Goal: Task Accomplishment & Management: Complete application form

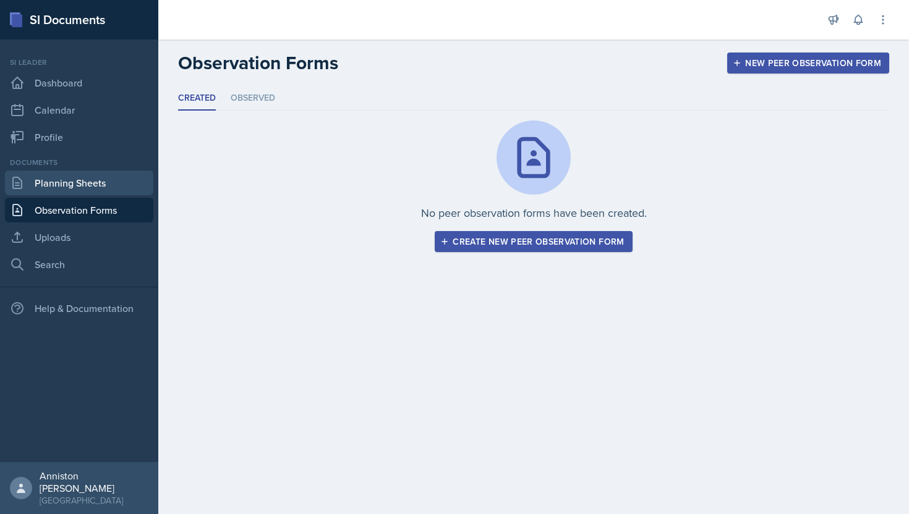
click at [49, 179] on link "Planning Sheets" at bounding box center [79, 183] width 148 height 25
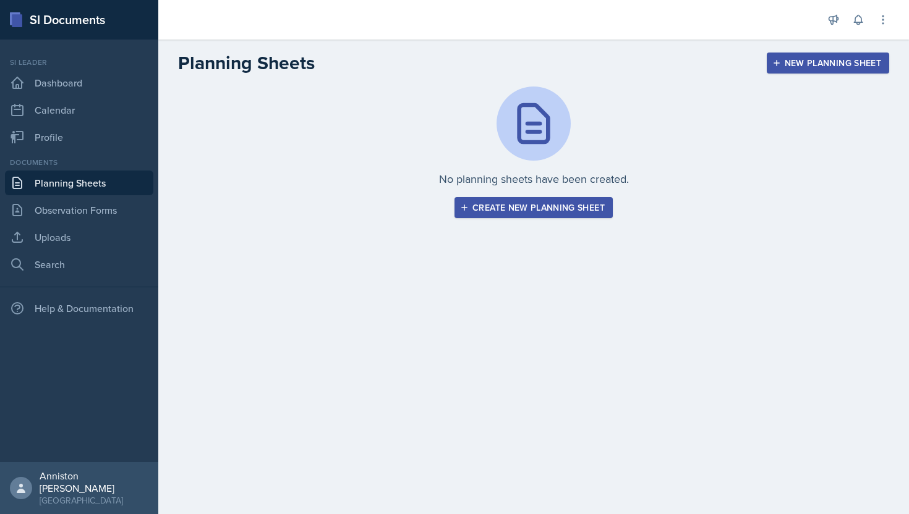
click at [572, 205] on div "Create new planning sheet" at bounding box center [533, 208] width 142 height 10
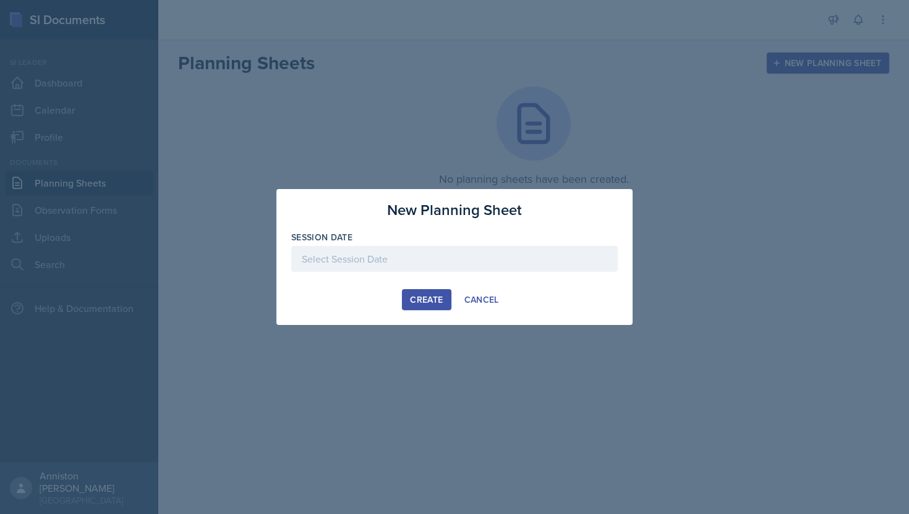
click at [457, 258] on div at bounding box center [454, 259] width 326 height 26
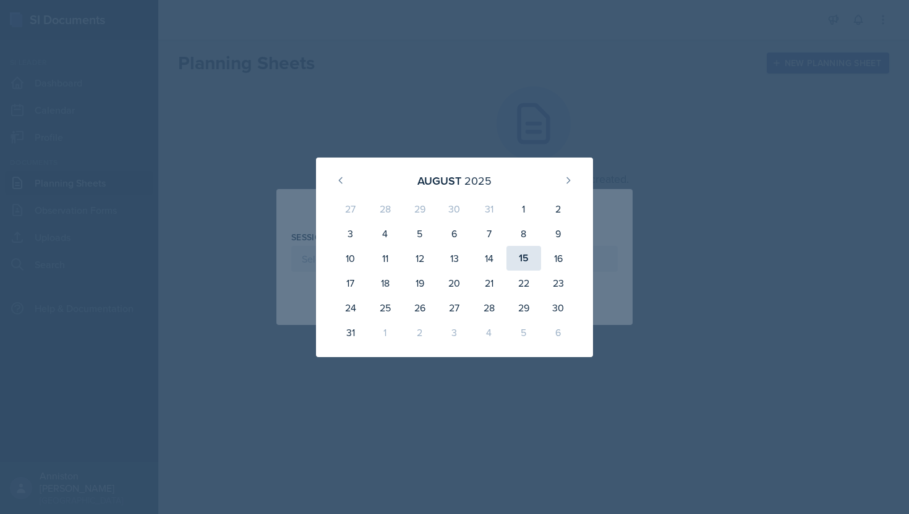
click at [528, 254] on div "15" at bounding box center [523, 258] width 35 height 25
type input "[DATE]"
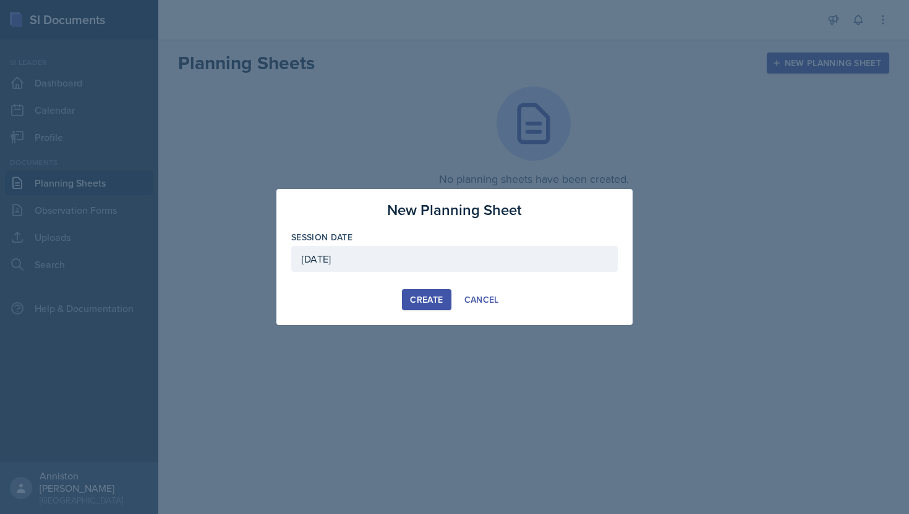
click at [425, 299] on div "Create" at bounding box center [426, 300] width 33 height 10
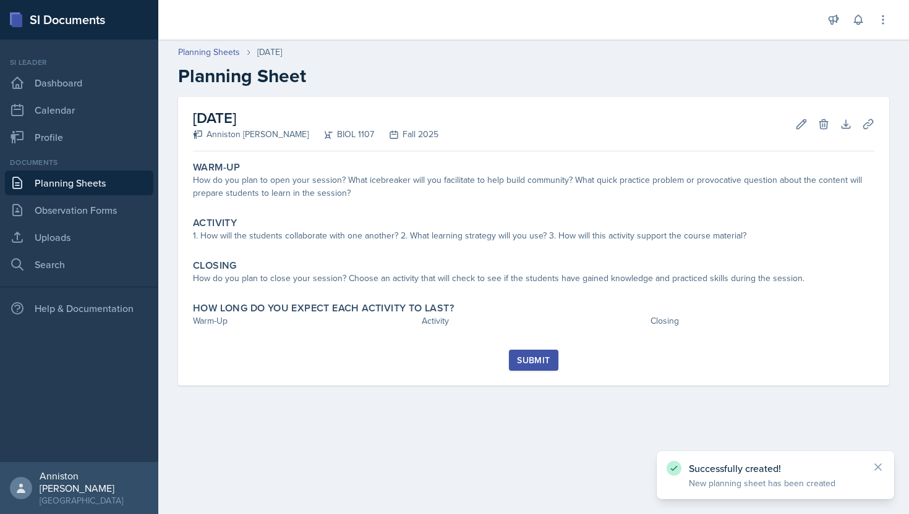
click at [277, 125] on h2 "[DATE]" at bounding box center [315, 118] width 245 height 22
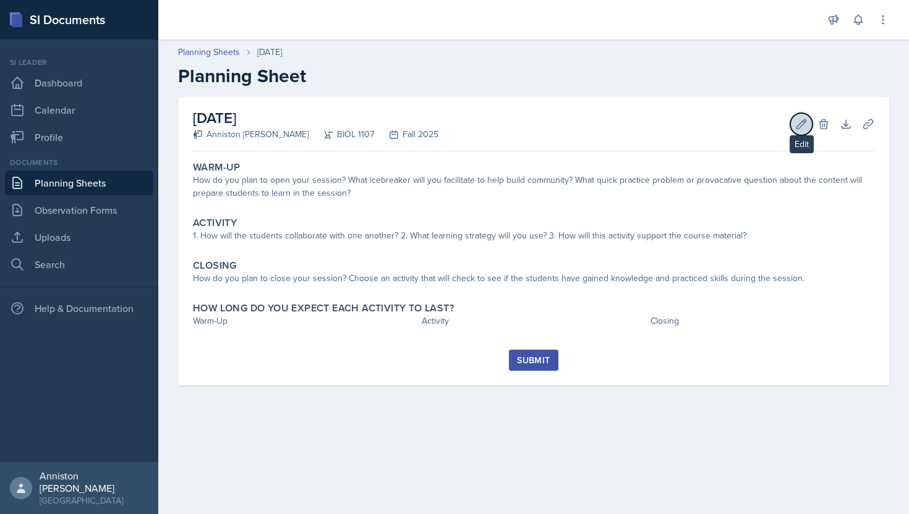
click at [800, 132] on button "Edit" at bounding box center [801, 124] width 22 height 22
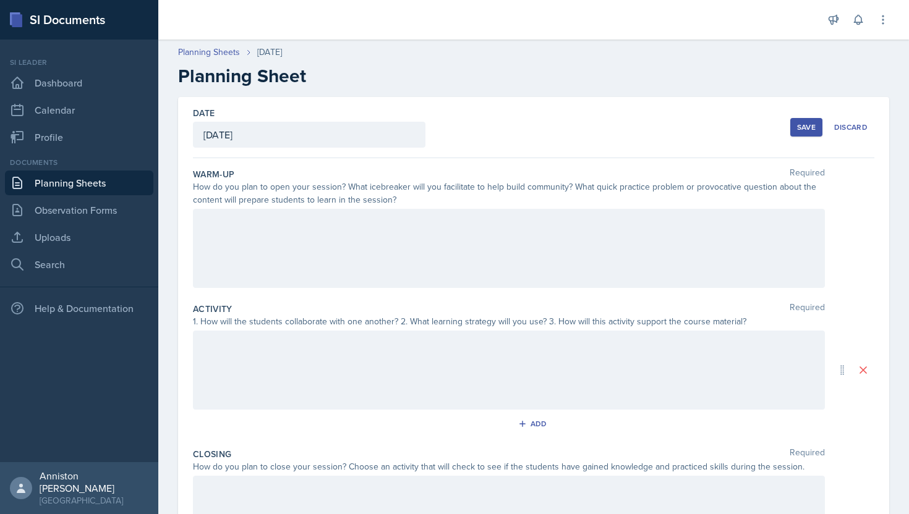
click at [363, 137] on div "[DATE]" at bounding box center [309, 135] width 232 height 26
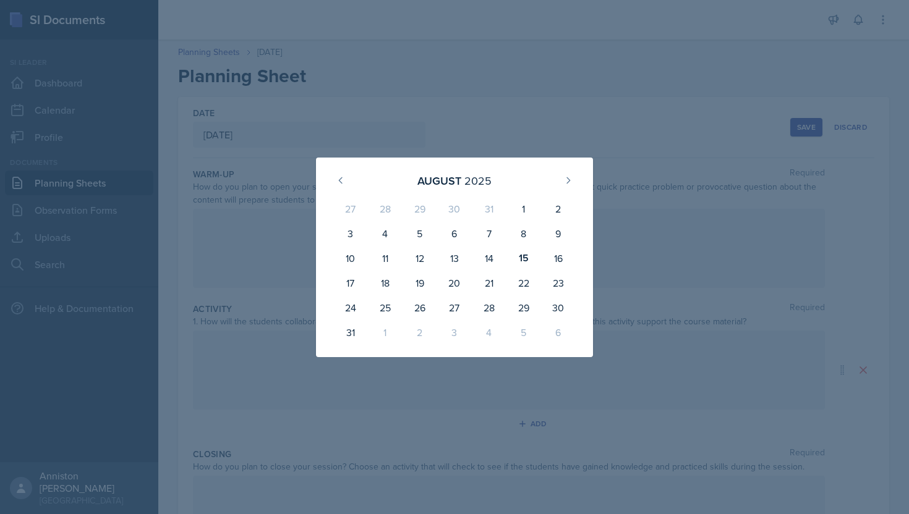
click at [472, 104] on div at bounding box center [454, 257] width 909 height 514
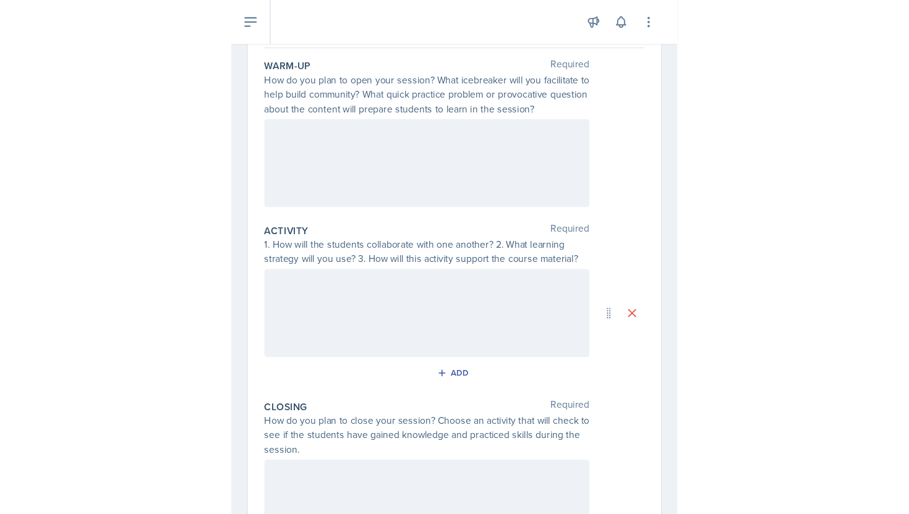
scroll to position [104, 0]
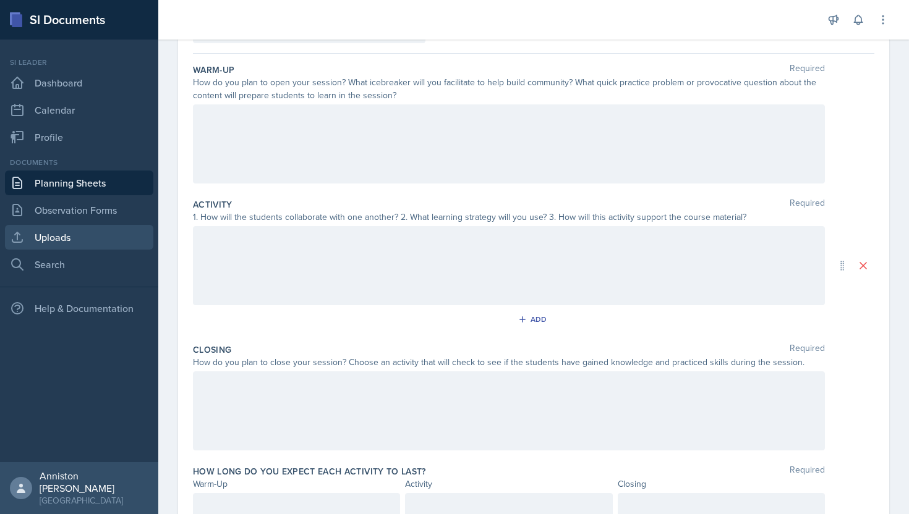
click at [81, 240] on link "Uploads" at bounding box center [79, 237] width 148 height 25
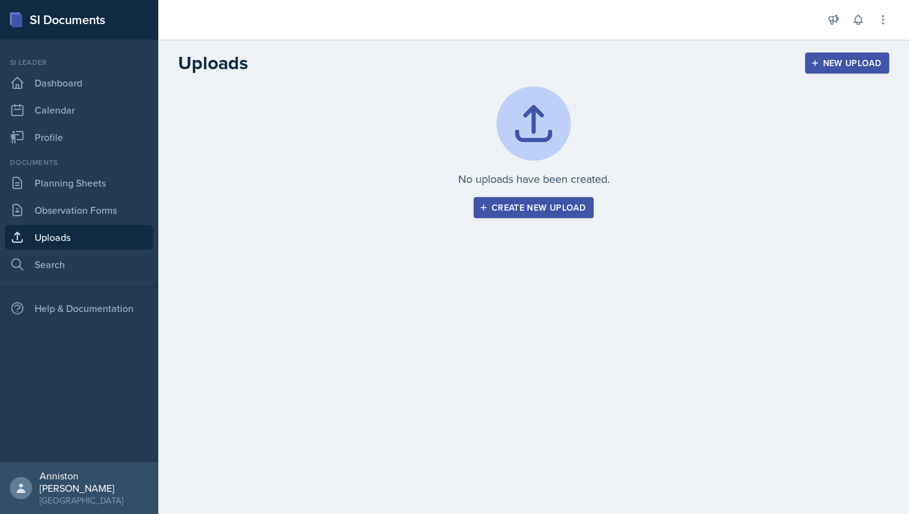
click at [543, 210] on div "Create new upload" at bounding box center [533, 208] width 104 height 10
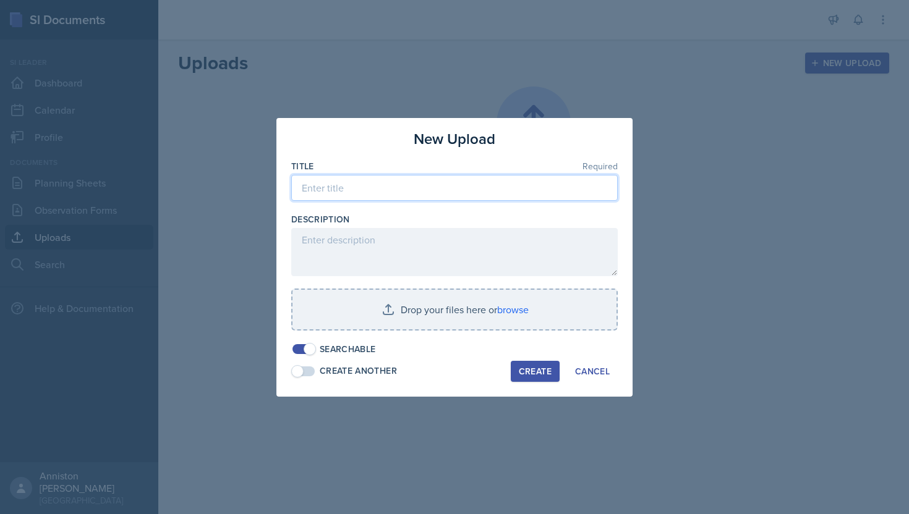
click at [401, 188] on input at bounding box center [454, 188] width 326 height 26
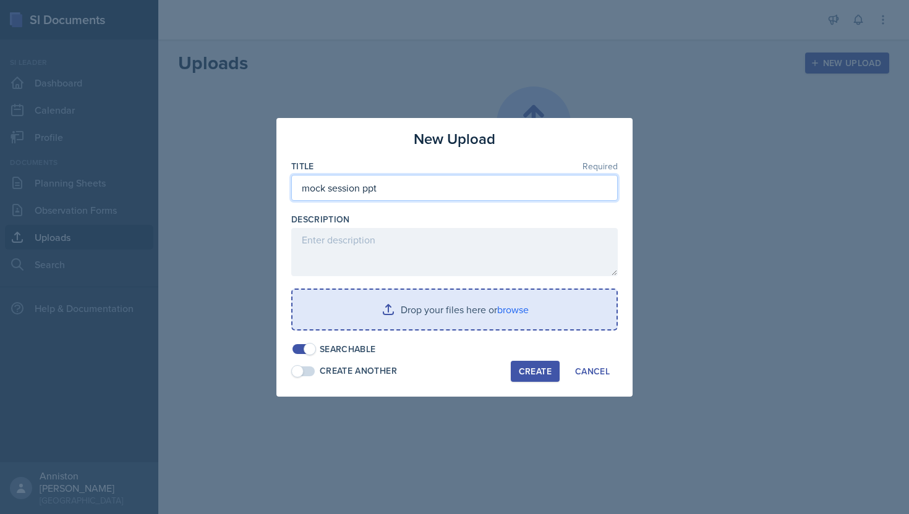
type input "mock session ppt"
click at [444, 310] on input "file" at bounding box center [454, 310] width 324 height 40
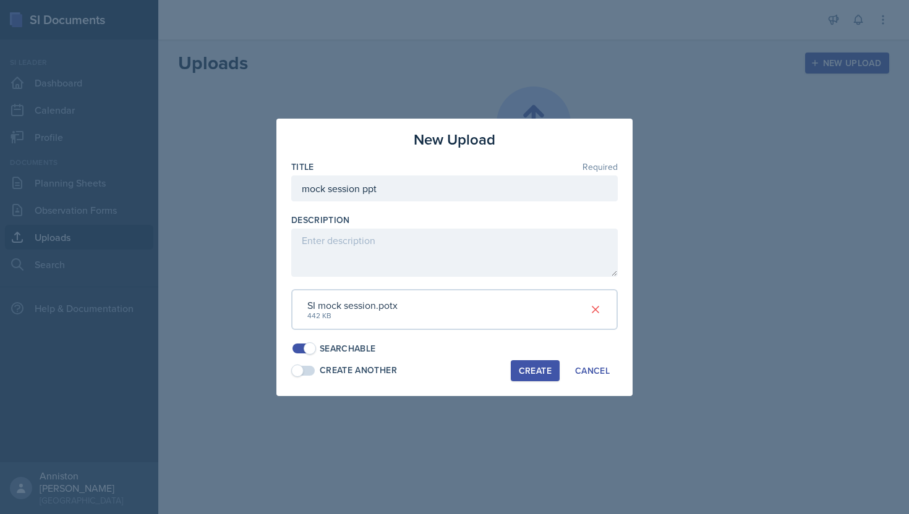
click at [284, 295] on div "New Upload Title Required mock session ppt Description SI mock session.potx 442…" at bounding box center [454, 257] width 356 height 277
click at [534, 368] on div "Create" at bounding box center [535, 371] width 33 height 10
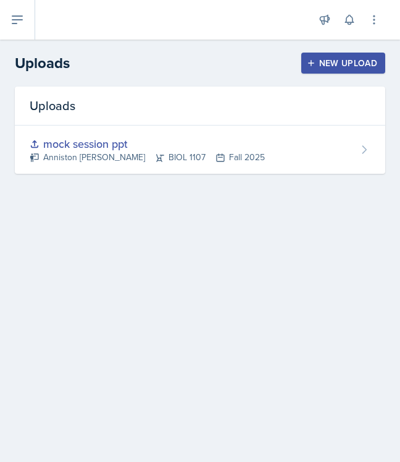
click at [241, 182] on div "Uploads mock session ppt Anniston [PERSON_NAME] BIOL 1107 Fall 2025" at bounding box center [200, 145] width 400 height 117
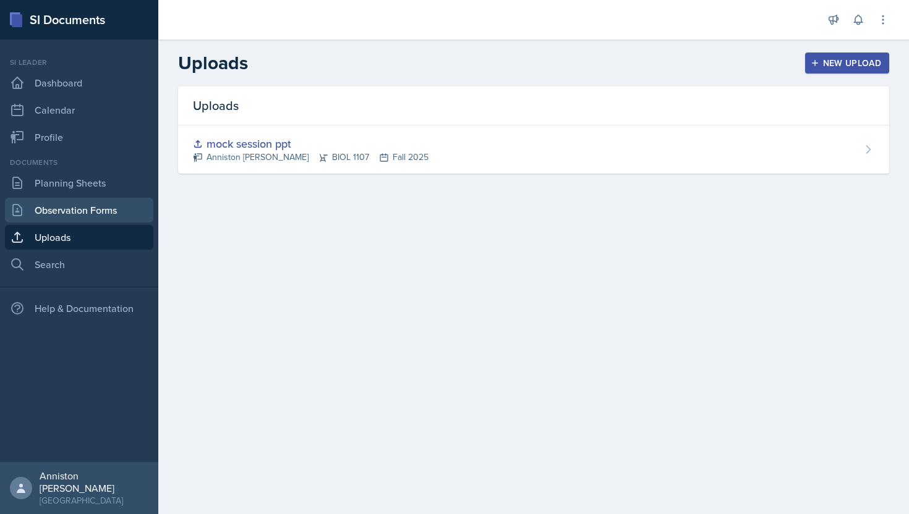
click at [96, 211] on link "Observation Forms" at bounding box center [79, 210] width 148 height 25
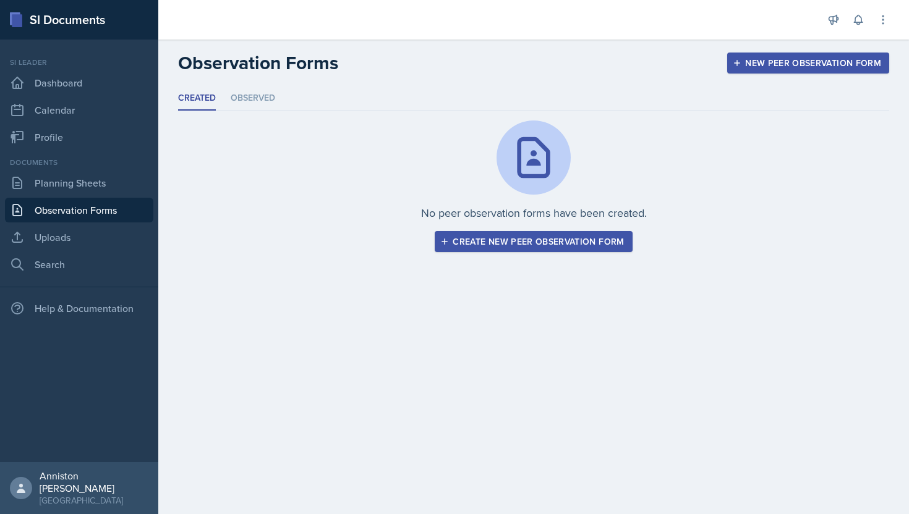
click at [282, 258] on div "Created Observed Created Observed No peer observation forms have been created. …" at bounding box center [533, 184] width 750 height 195
click at [104, 182] on link "Planning Sheets" at bounding box center [79, 183] width 148 height 25
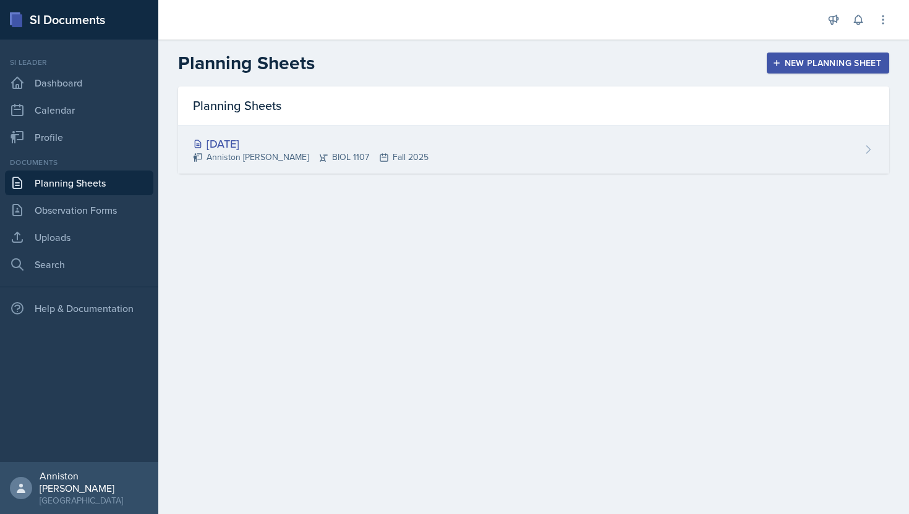
click at [291, 148] on div "[DATE]" at bounding box center [310, 143] width 235 height 17
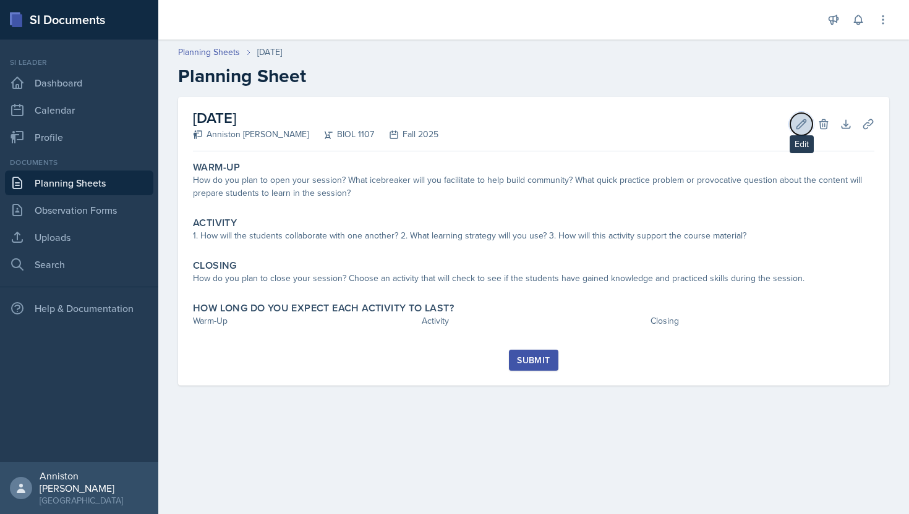
click at [796, 124] on icon at bounding box center [801, 124] width 12 height 12
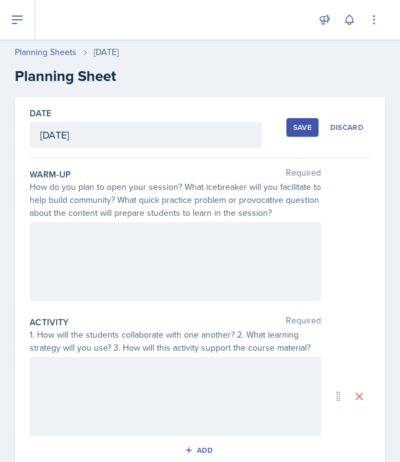
click at [136, 250] on div at bounding box center [176, 261] width 292 height 79
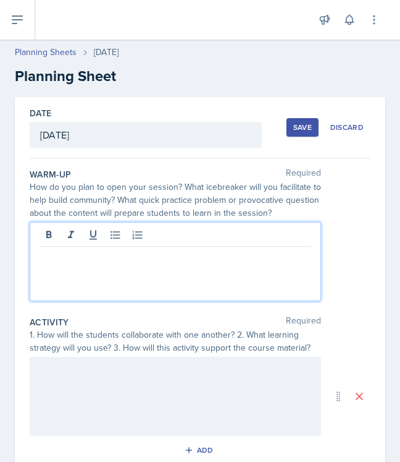
paste div
click at [46, 260] on p "- Would you rather involving the 10 principles" at bounding box center [175, 256] width 271 height 15
click at [143, 394] on div at bounding box center [176, 396] width 292 height 79
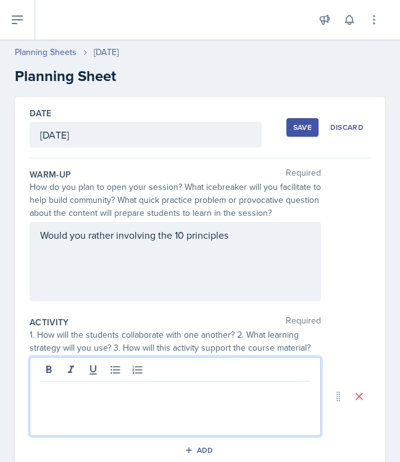
paste div
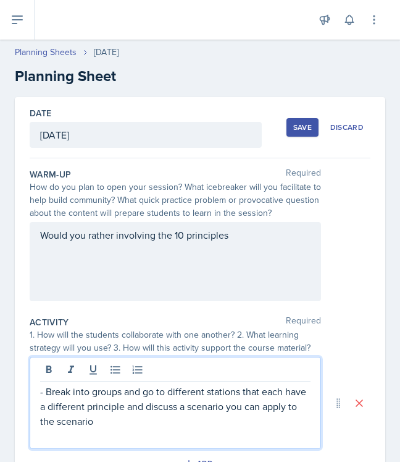
click at [46, 391] on p "- Break into groups and go to different stations that each have a different pri…" at bounding box center [175, 406] width 271 height 44
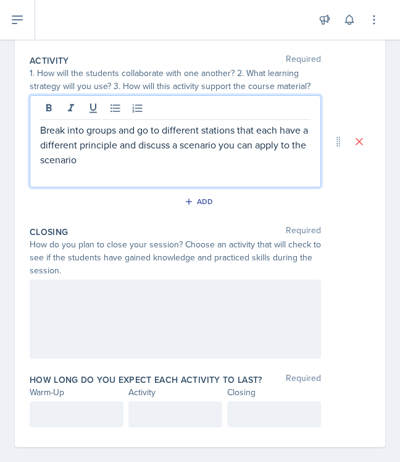
scroll to position [276, 0]
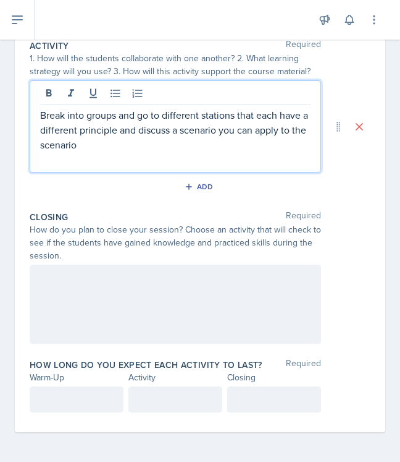
click at [169, 292] on div at bounding box center [176, 304] width 292 height 79
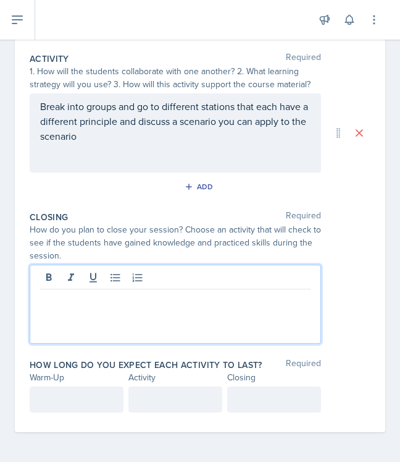
paste div
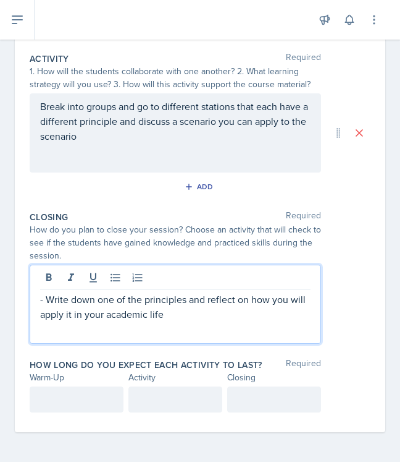
click at [47, 299] on p "- Write down one of the principles and reflect on how you will apply it in your…" at bounding box center [175, 307] width 271 height 30
click at [59, 397] on p at bounding box center [76, 399] width 73 height 15
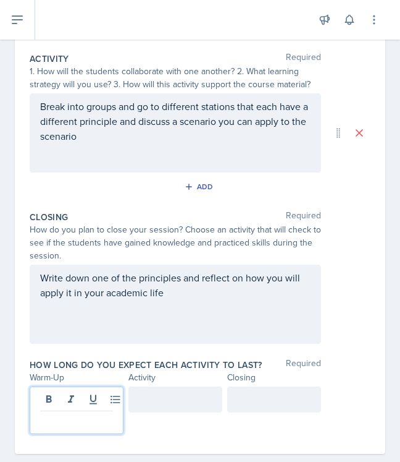
scroll to position [285, 0]
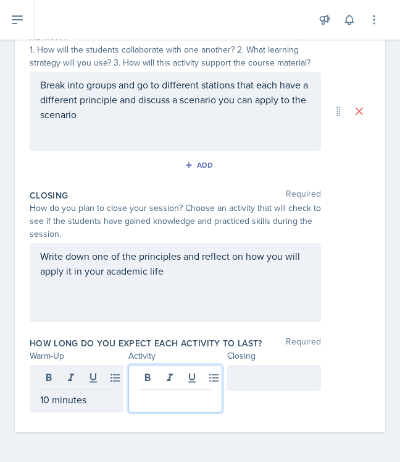
click at [178, 377] on div at bounding box center [176, 389] width 94 height 48
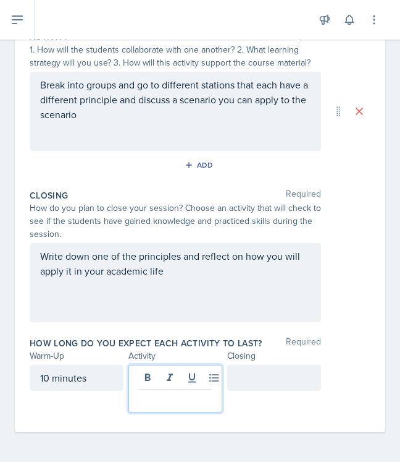
click at [253, 380] on div at bounding box center [274, 378] width 94 height 26
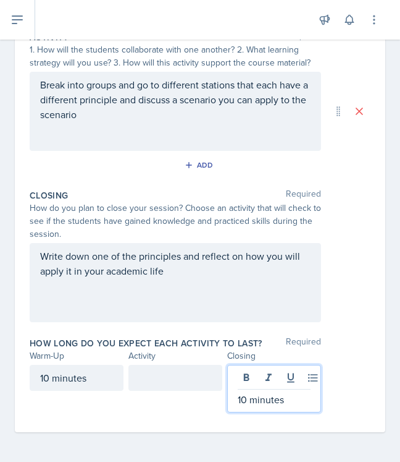
click at [157, 383] on div at bounding box center [176, 378] width 94 height 26
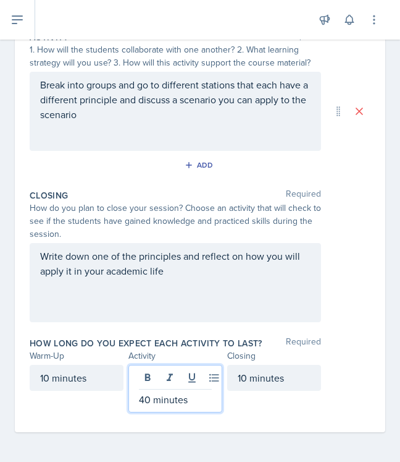
click at [348, 308] on div "Write down one of the principles and reflect on how you will apply it in your a…" at bounding box center [200, 282] width 341 height 79
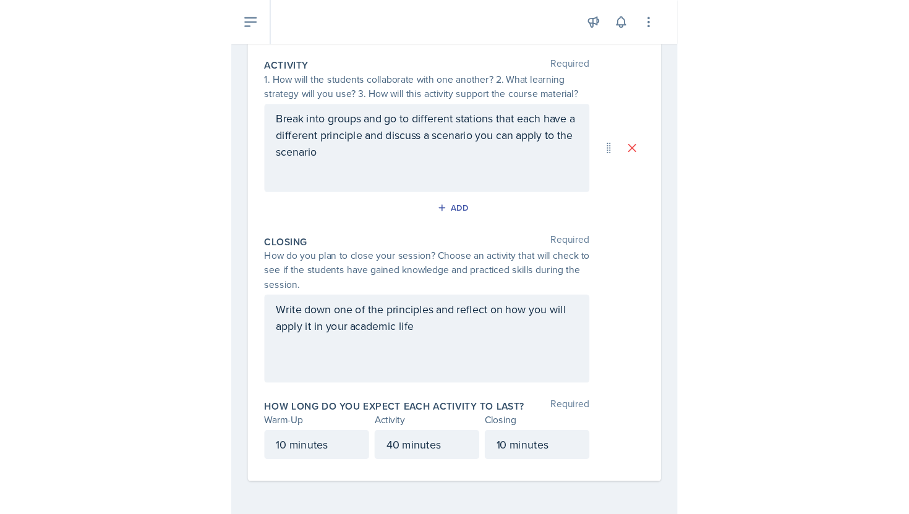
scroll to position [104, 0]
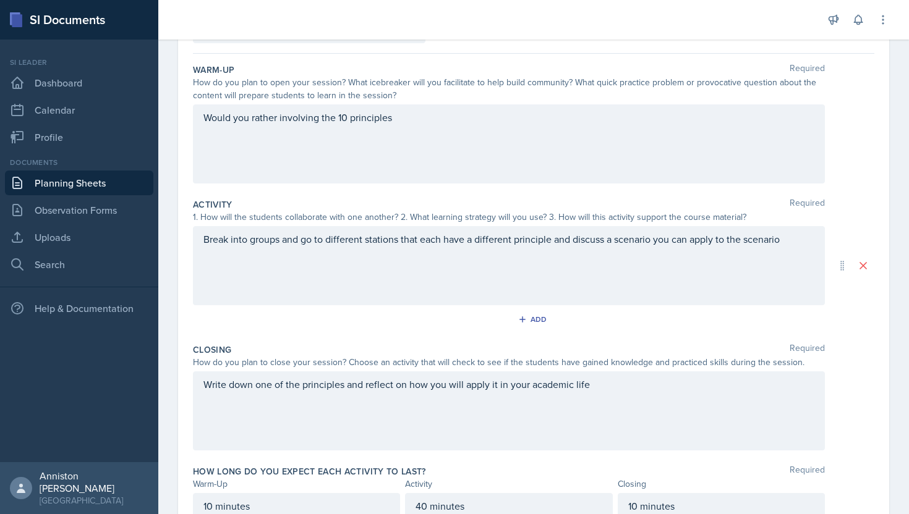
click at [891, 124] on div "Date [DATE] [DATE] 27 28 29 30 31 1 2 3 4 5 6 7 8 9 10 11 12 13 14 15 16 17 18 …" at bounding box center [533, 281] width 750 height 576
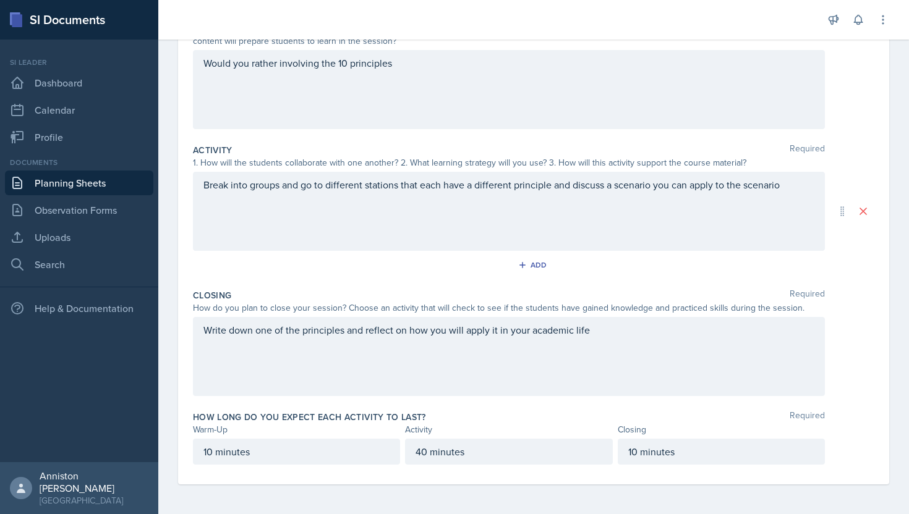
scroll to position [0, 0]
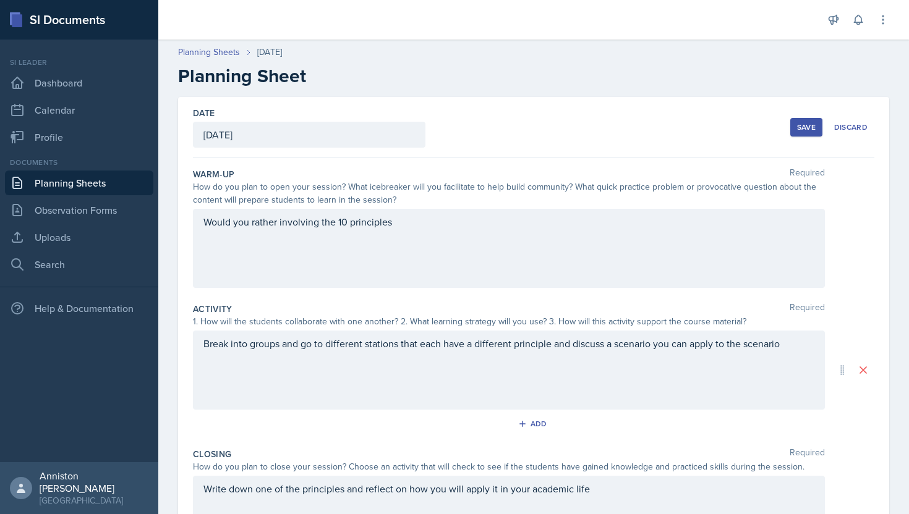
click at [806, 122] on div "Save" at bounding box center [806, 127] width 19 height 10
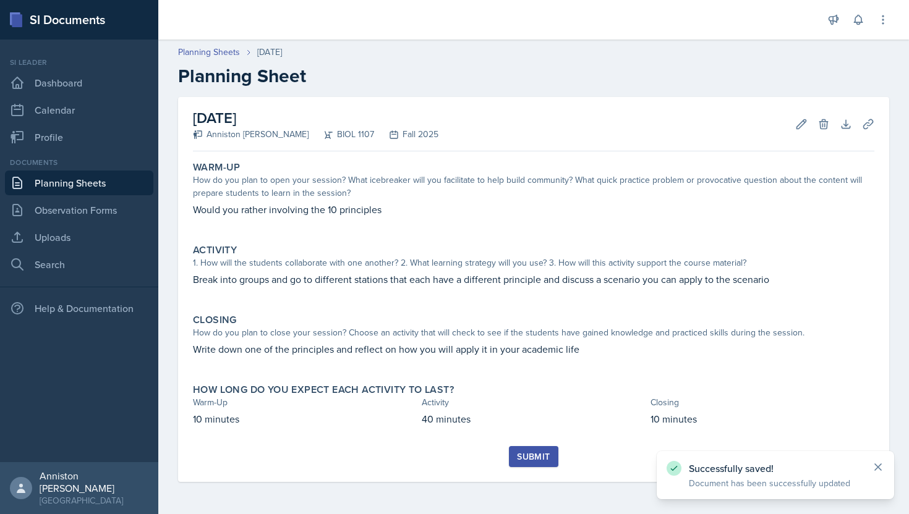
click at [878, 468] on icon at bounding box center [878, 467] width 6 height 6
click at [794, 126] on button "Edit" at bounding box center [801, 124] width 22 height 22
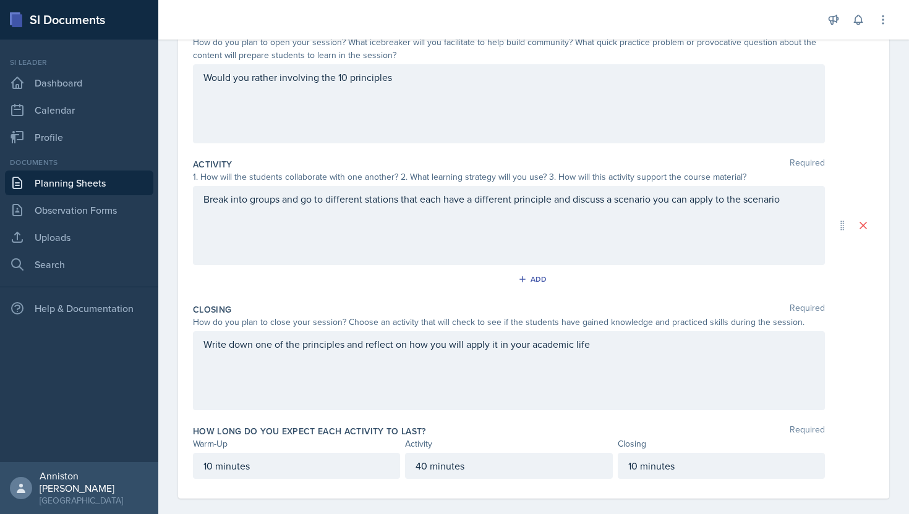
scroll to position [159, 0]
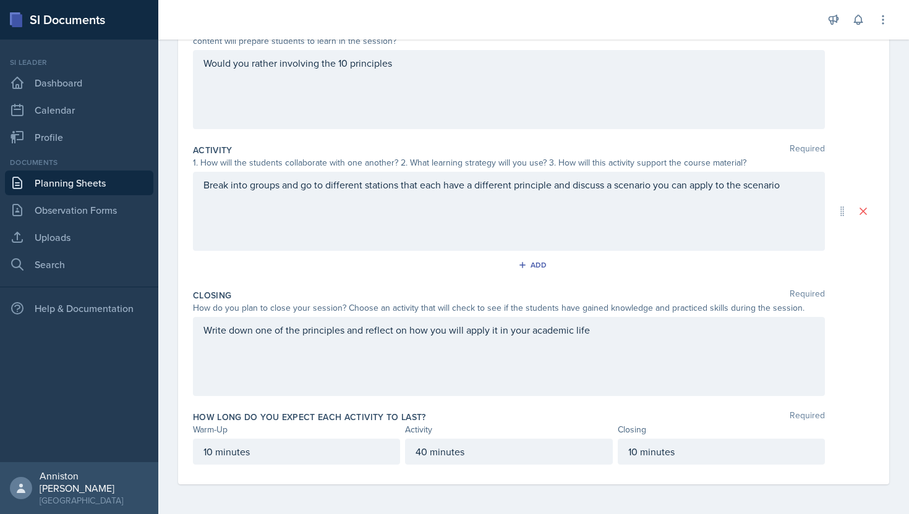
click at [212, 453] on p "10 minutes" at bounding box center [296, 451] width 186 height 15
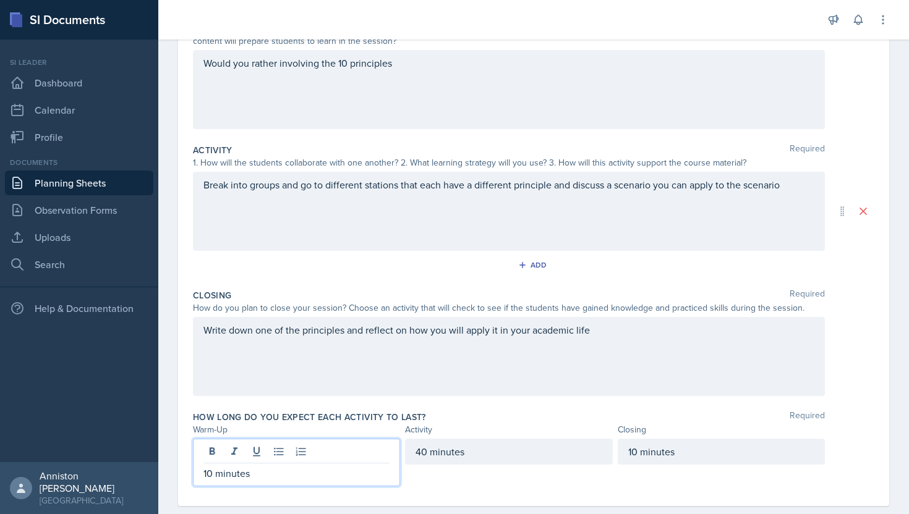
scroll to position [180, 0]
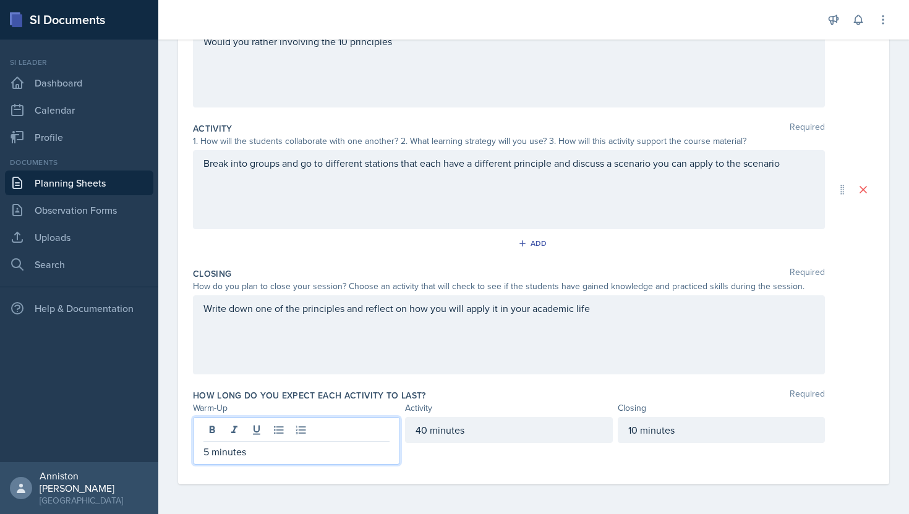
click at [426, 430] on div "40 minutes" at bounding box center [508, 430] width 207 height 26
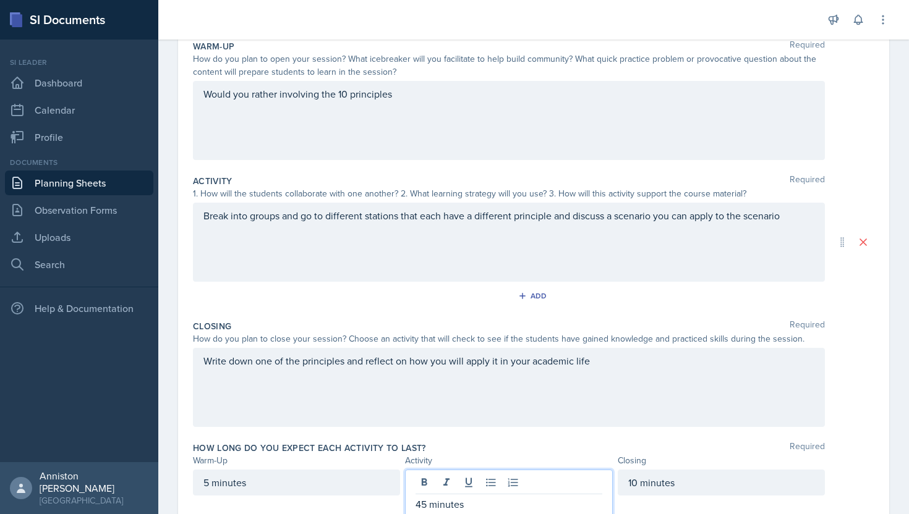
scroll to position [0, 0]
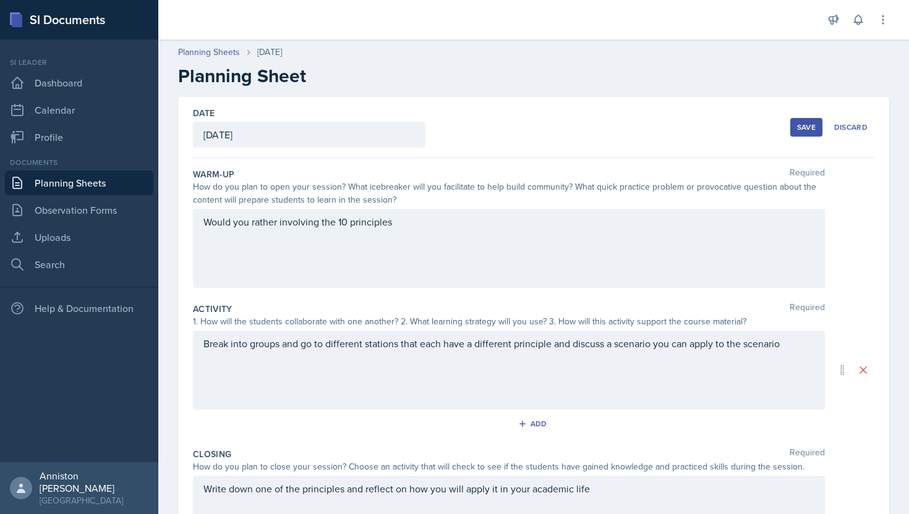
click at [807, 122] on div "Save" at bounding box center [806, 127] width 19 height 10
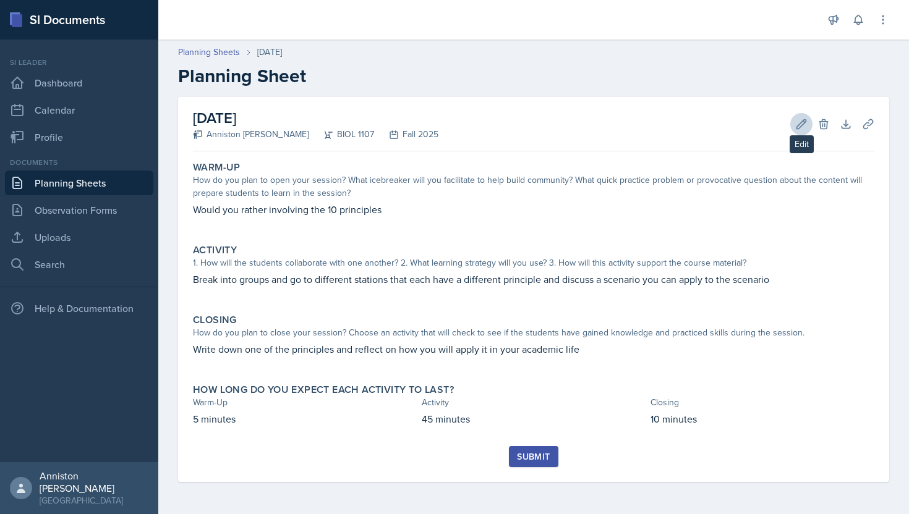
click at [797, 132] on button "Edit" at bounding box center [801, 124] width 22 height 22
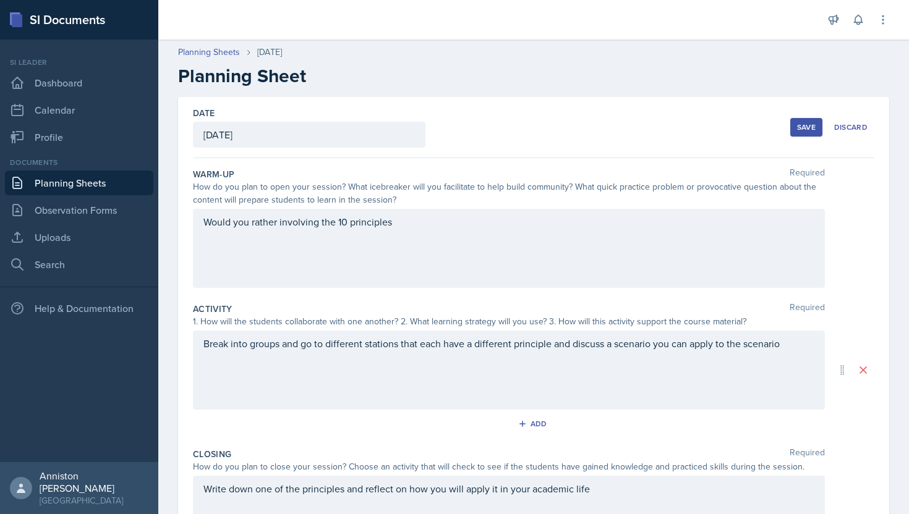
click at [646, 488] on div "Write down one of the principles and reflect on how you will apply it in your a…" at bounding box center [509, 515] width 632 height 79
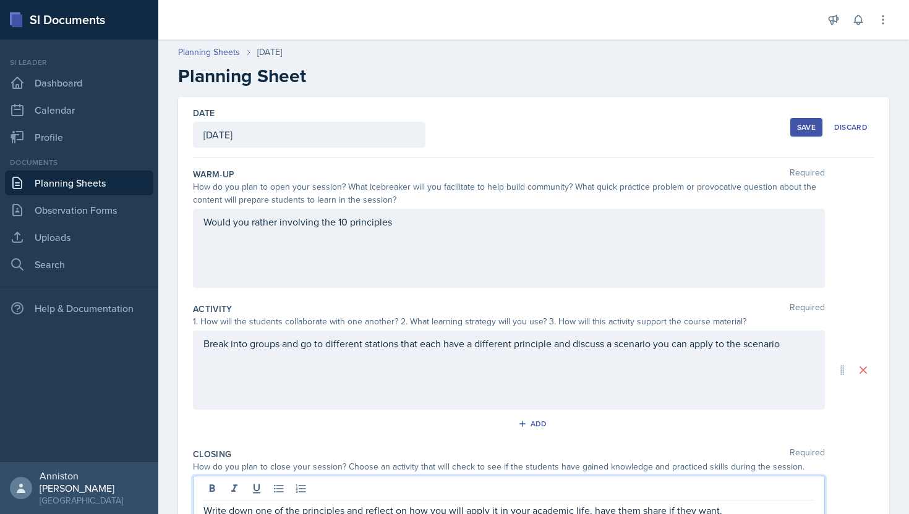
click at [802, 350] on div "Break into groups and go to different stations that each have a different princ…" at bounding box center [509, 370] width 632 height 79
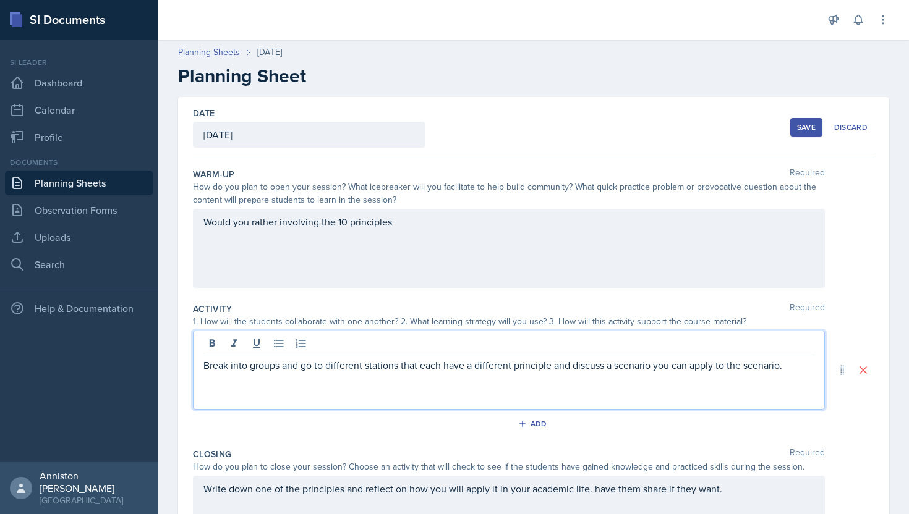
click at [755, 255] on div "Would you rather involving the 10 principles" at bounding box center [509, 248] width 632 height 79
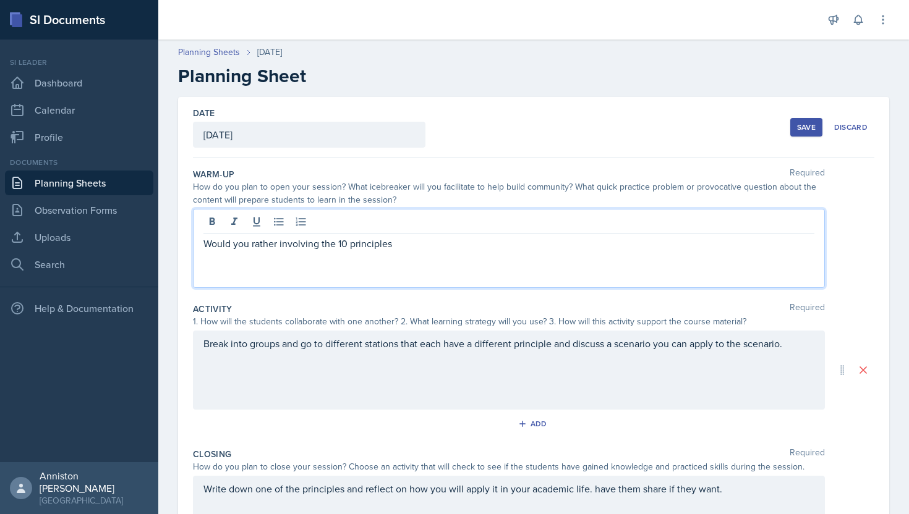
click at [756, 247] on p "Would you rather involving the 10 principles" at bounding box center [508, 243] width 611 height 15
click at [809, 124] on div "Save" at bounding box center [806, 127] width 19 height 10
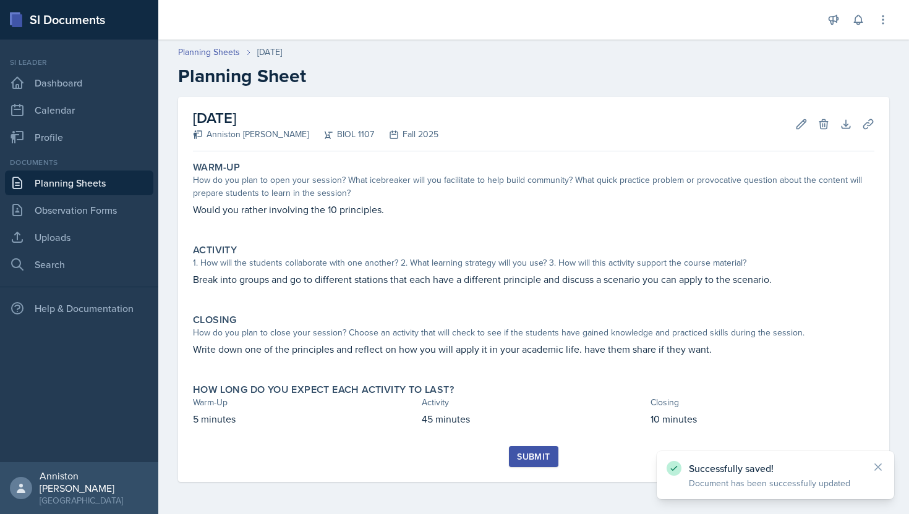
click at [526, 464] on button "Submit" at bounding box center [533, 456] width 49 height 21
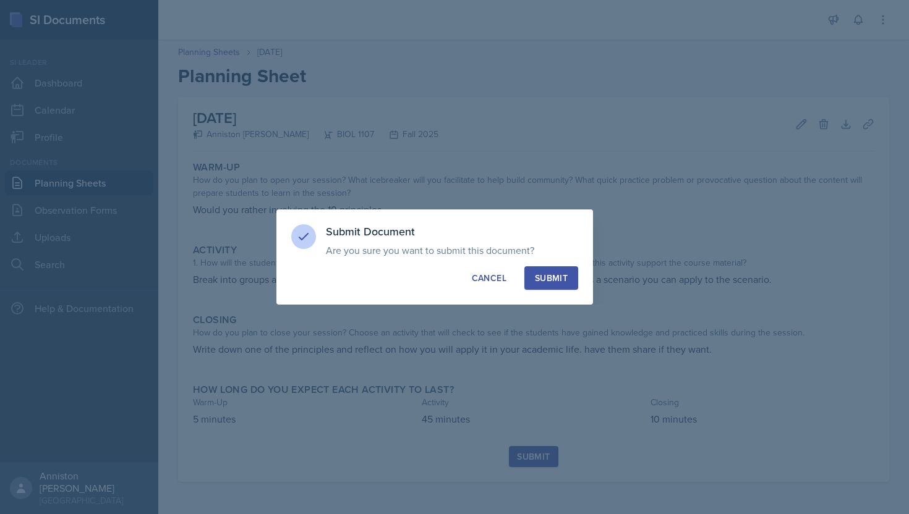
click at [567, 274] on div "Submit" at bounding box center [551, 278] width 33 height 12
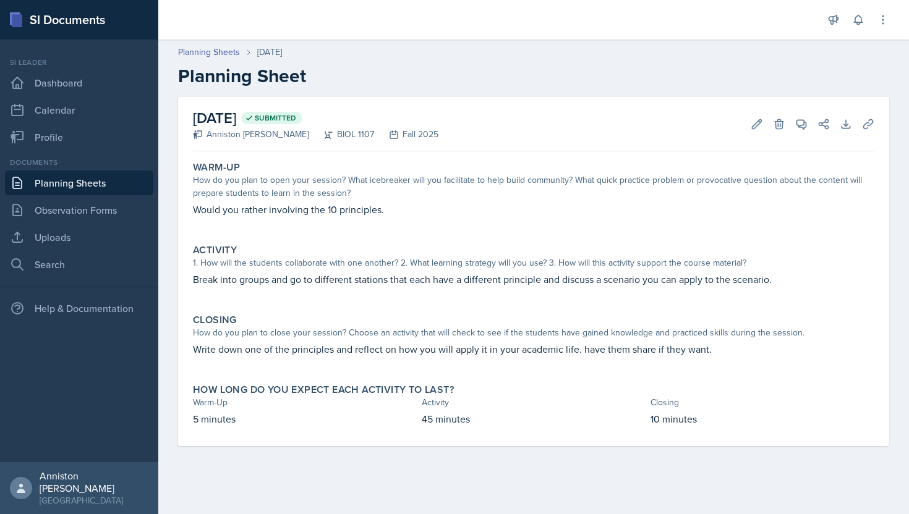
click at [97, 182] on link "Planning Sheets" at bounding box center [79, 183] width 148 height 25
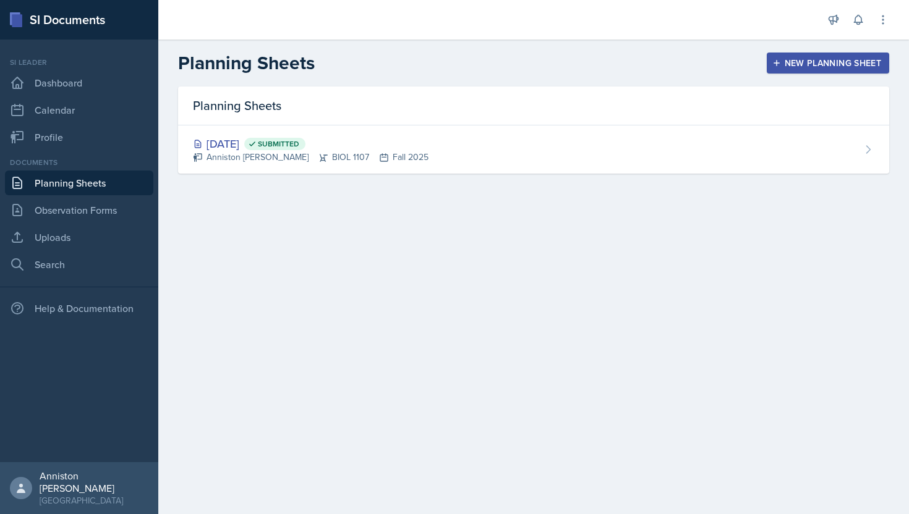
click at [97, 182] on link "Planning Sheets" at bounding box center [79, 183] width 148 height 25
